Goal: Task Accomplishment & Management: Manage account settings

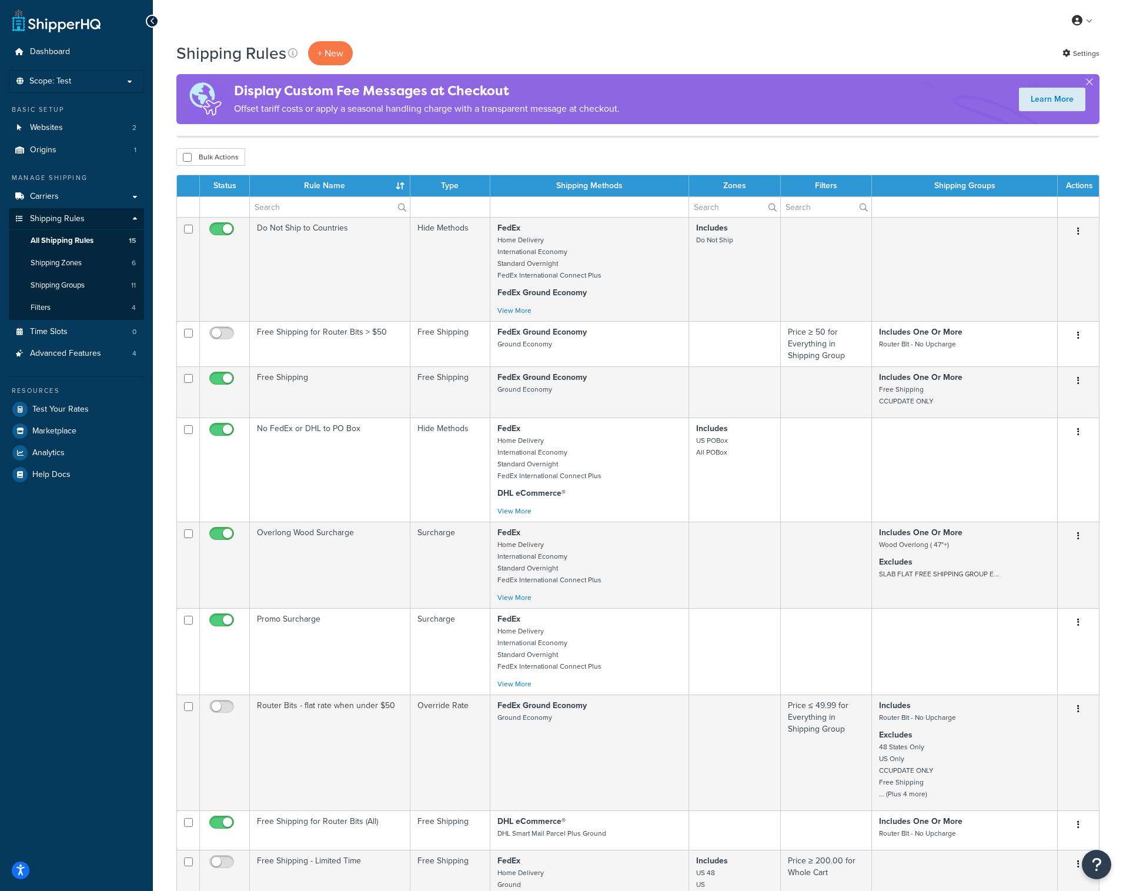
select select "25"
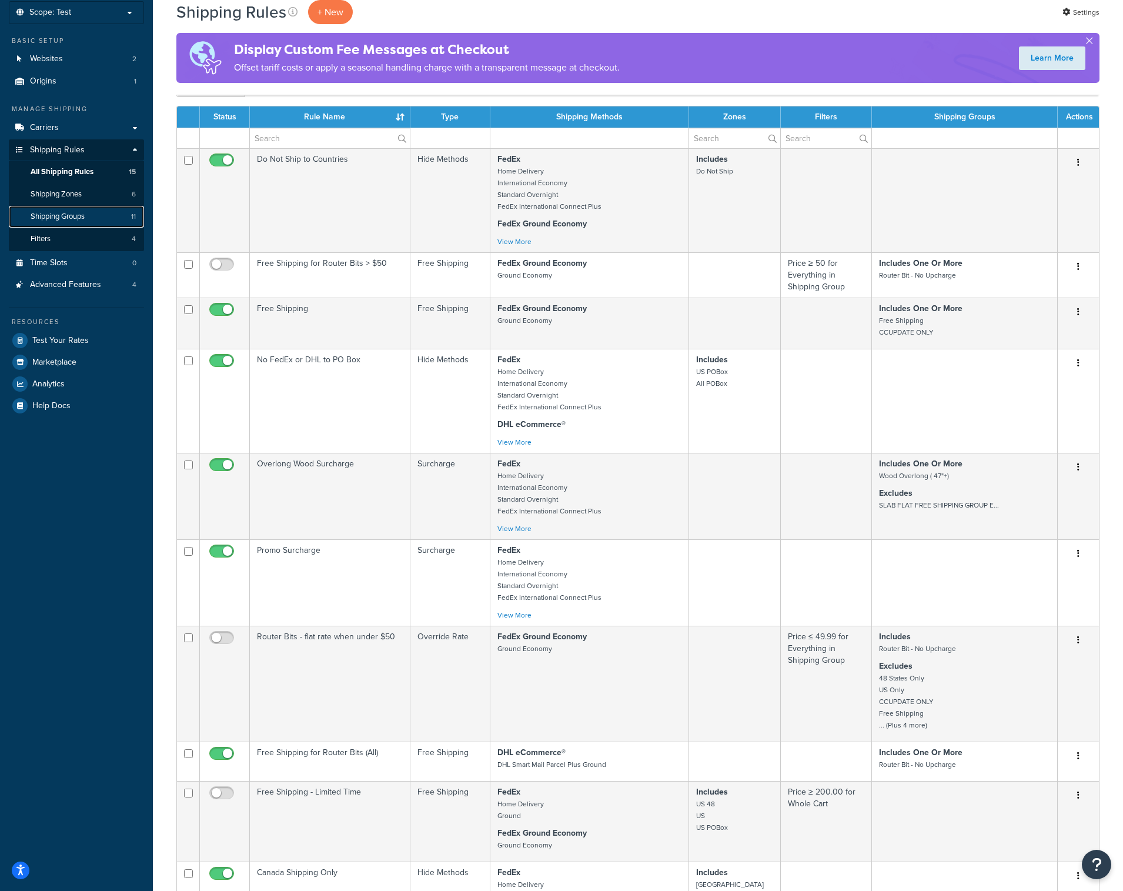
click at [73, 217] on span "Shipping Groups" at bounding box center [58, 217] width 54 height 10
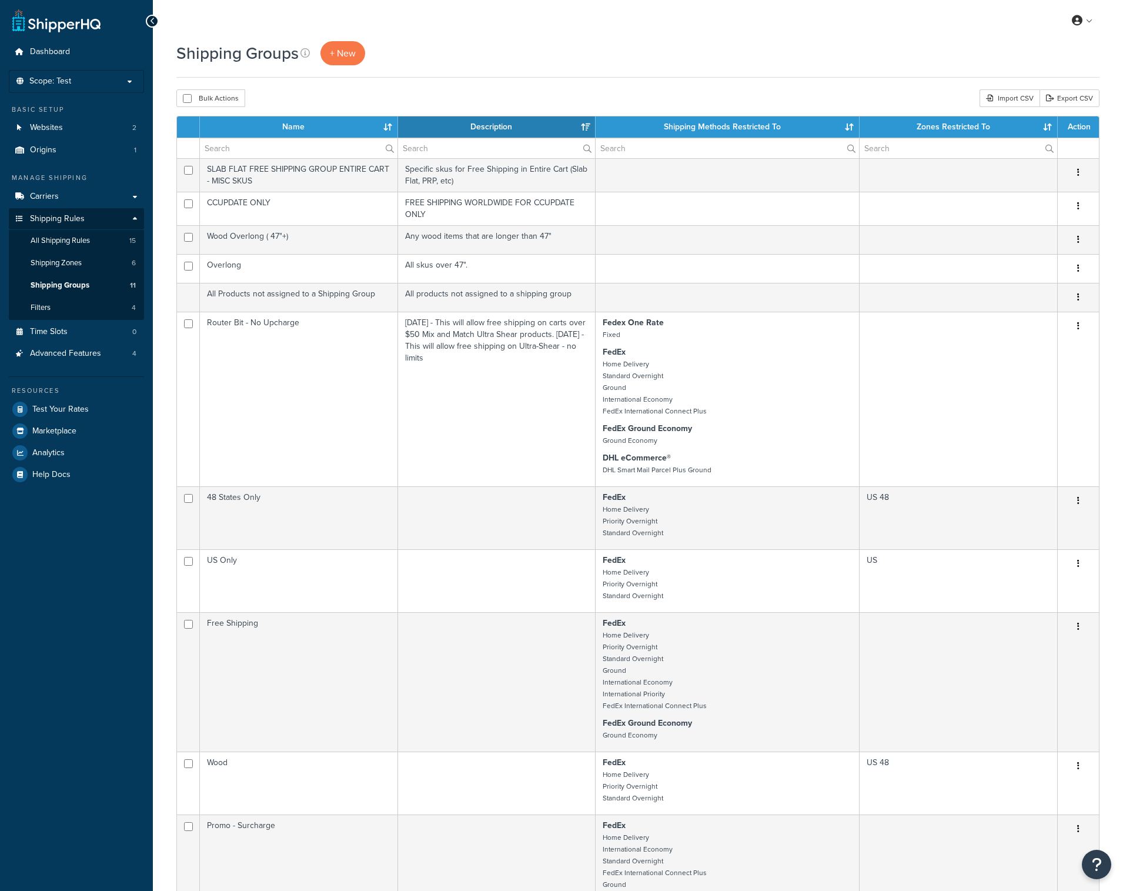
select select "15"
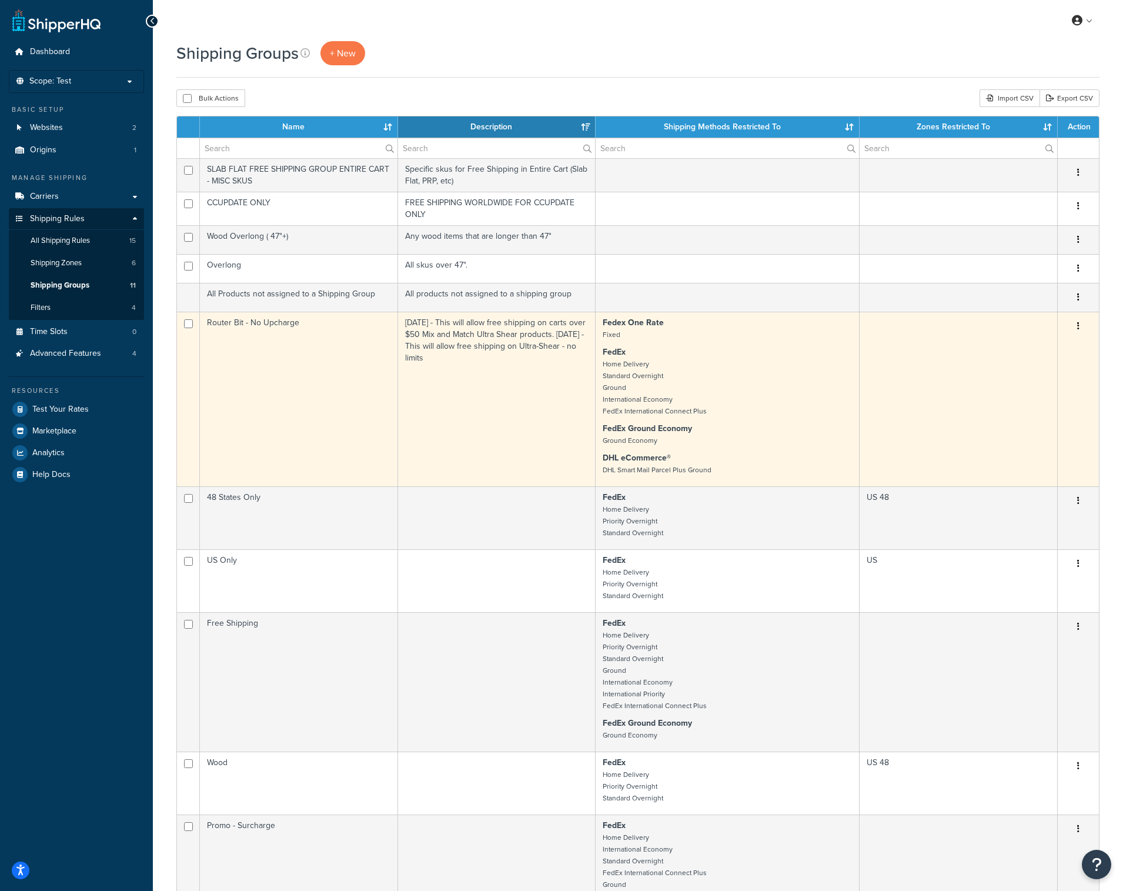
click at [428, 382] on td "[DATE] - This will allow free shipping on carts over $50 Mix and Match Ultra Sh…" at bounding box center [497, 399] width 198 height 175
